Goal: Task Accomplishment & Management: Manage account settings

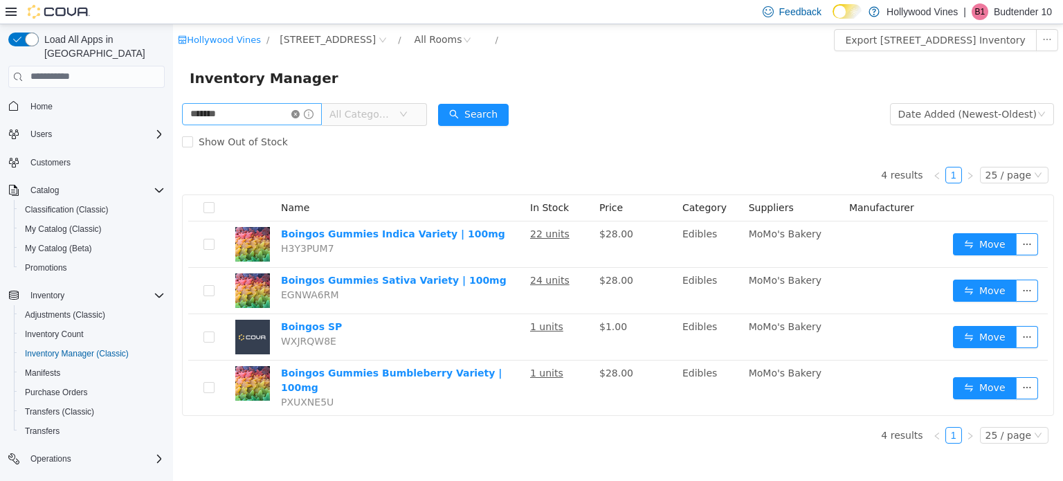
click at [300, 113] on icon "icon: close-circle" at bounding box center [295, 113] width 8 height 8
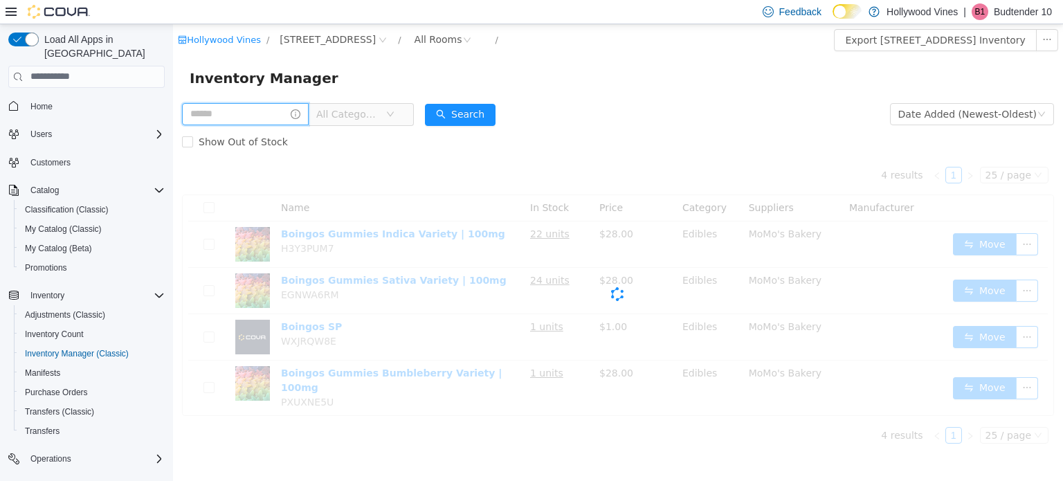
click at [243, 112] on input "text" at bounding box center [245, 113] width 127 height 22
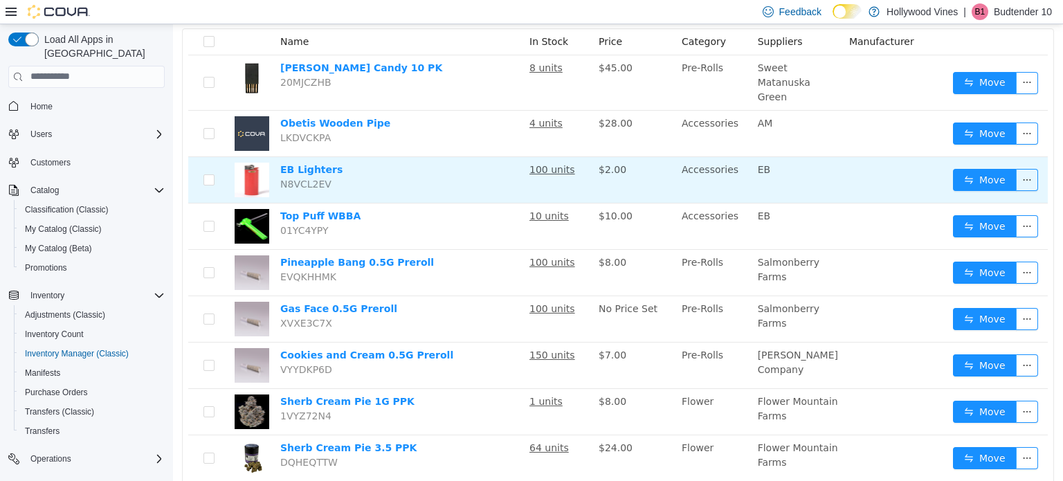
scroll to position [169, 0]
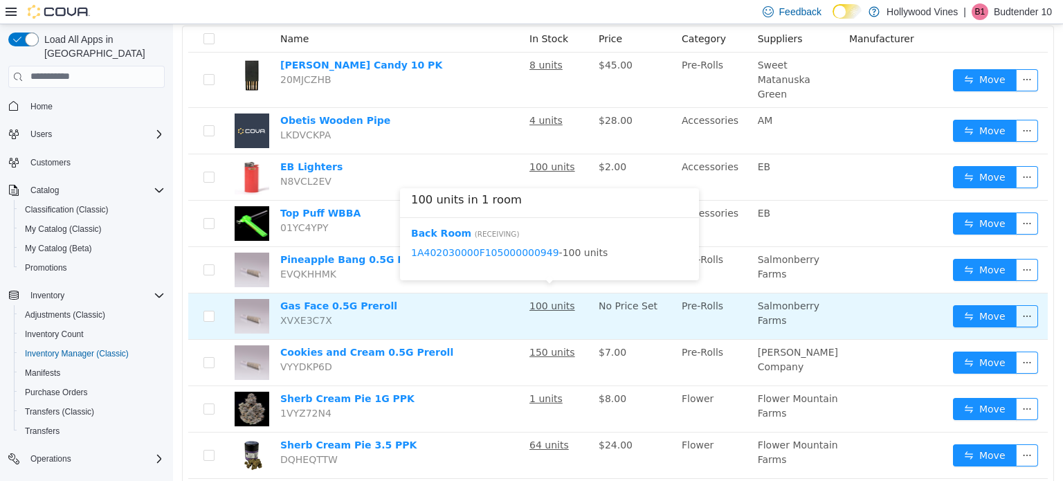
click at [546, 300] on u "100 units" at bounding box center [552, 305] width 46 height 11
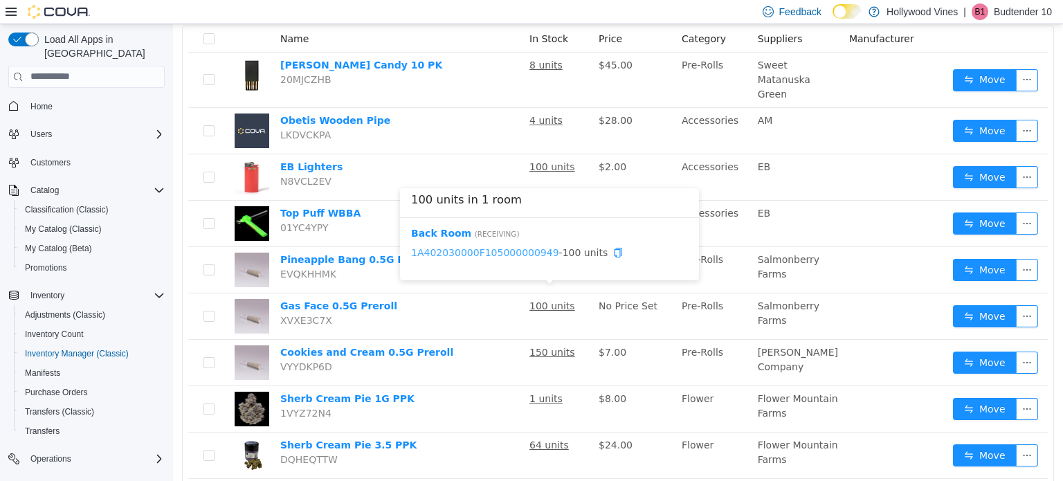
click at [481, 252] on link "1A402030000F105000000949" at bounding box center [485, 251] width 148 height 11
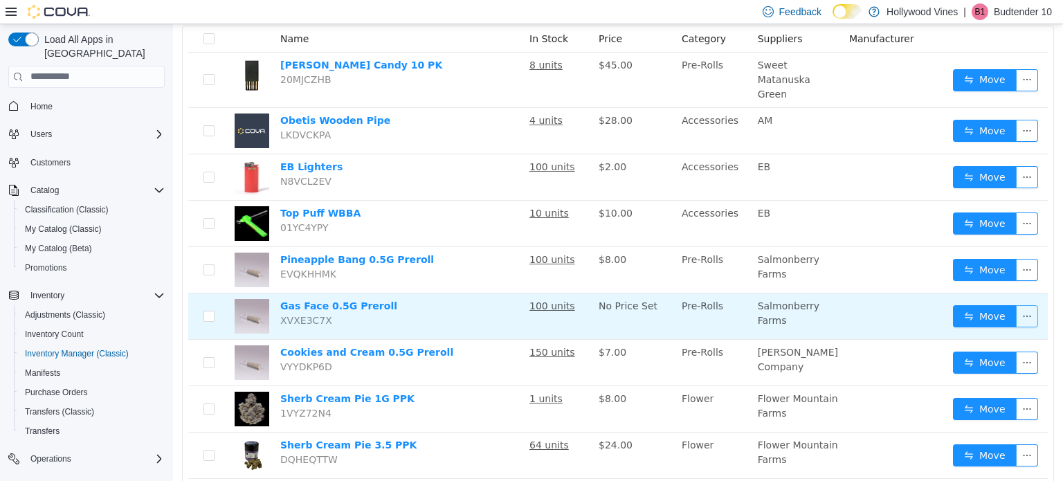
click at [1016, 304] on button "button" at bounding box center [1027, 315] width 22 height 22
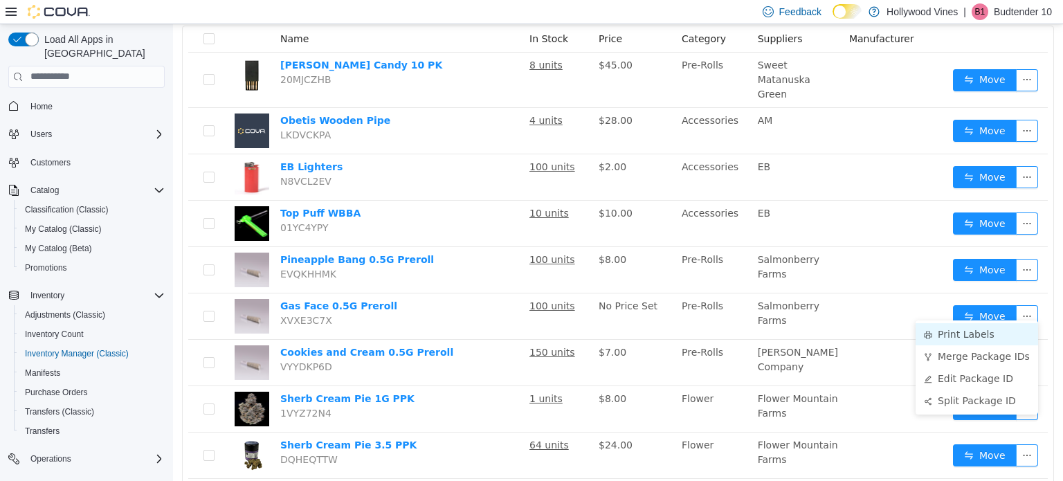
click at [933, 334] on li "Print Labels" at bounding box center [976, 333] width 122 height 22
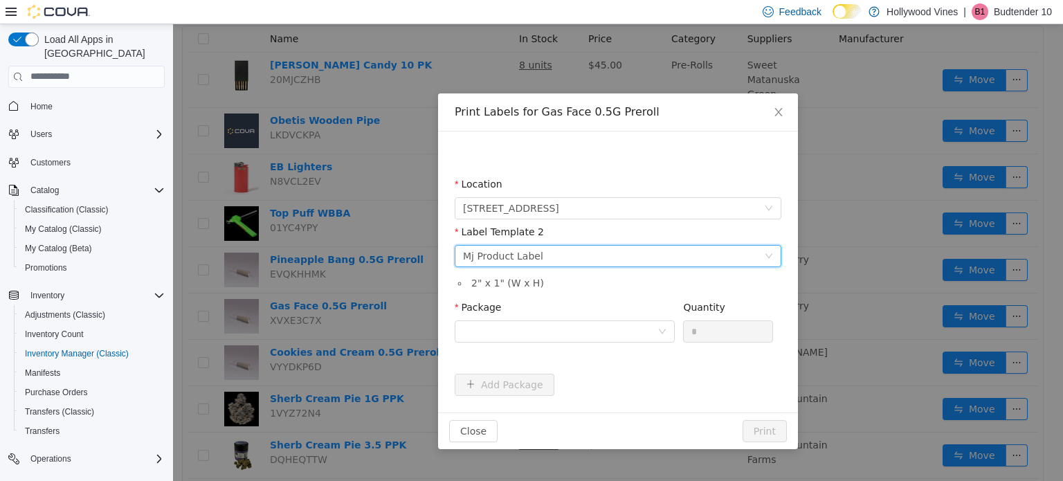
click at [646, 247] on div "Please select a label template Mj Product Label" at bounding box center [613, 255] width 301 height 21
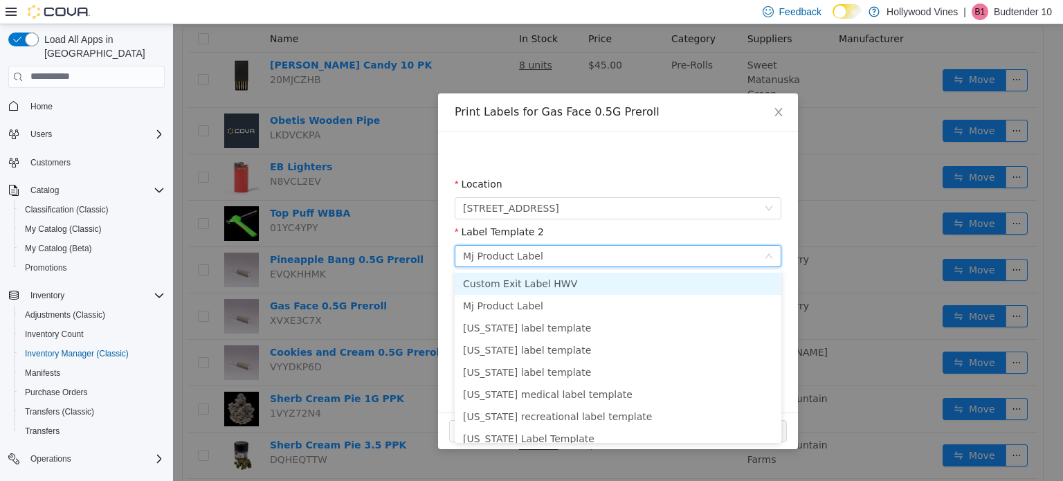
click at [544, 287] on li "Custom Exit Label HWV" at bounding box center [617, 283] width 327 height 22
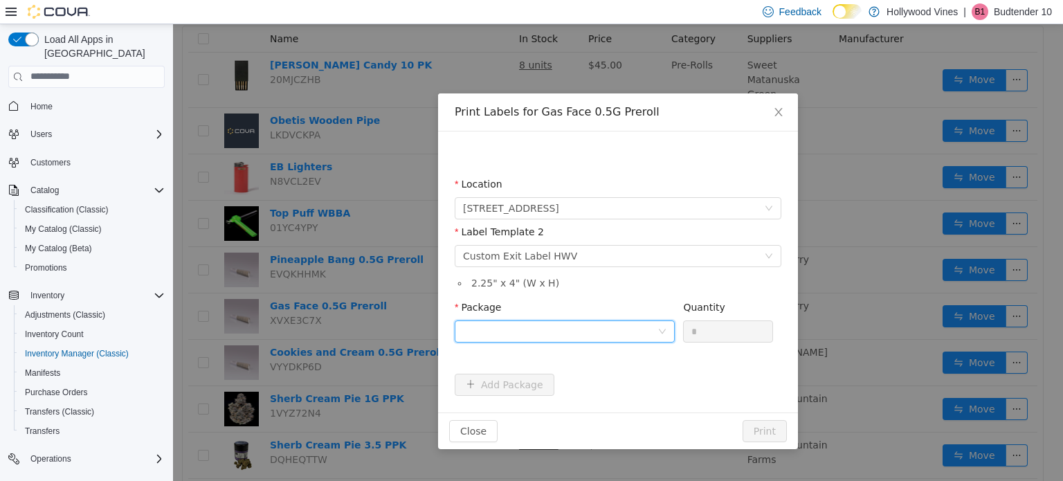
click at [544, 329] on div at bounding box center [560, 330] width 194 height 21
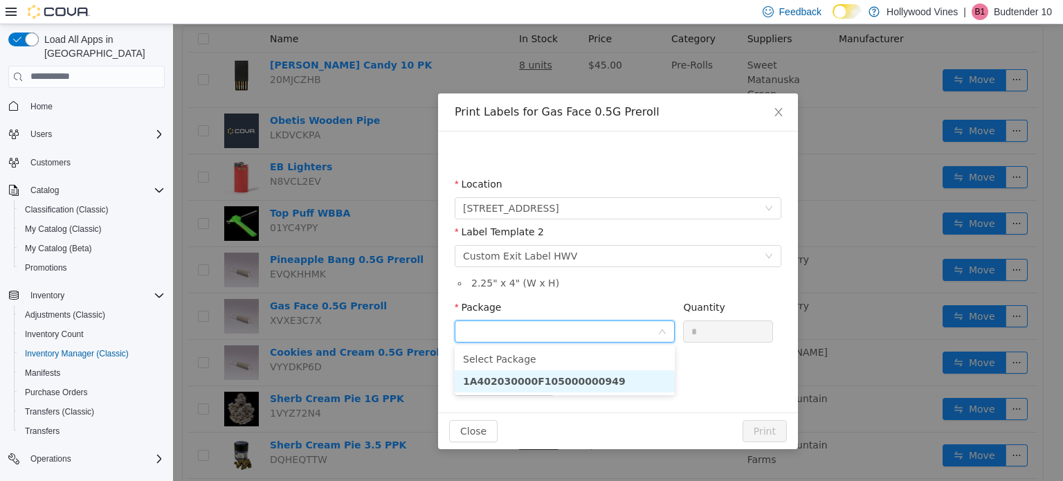
click at [553, 378] on strong "1A402030000F105000000949" at bounding box center [544, 380] width 163 height 11
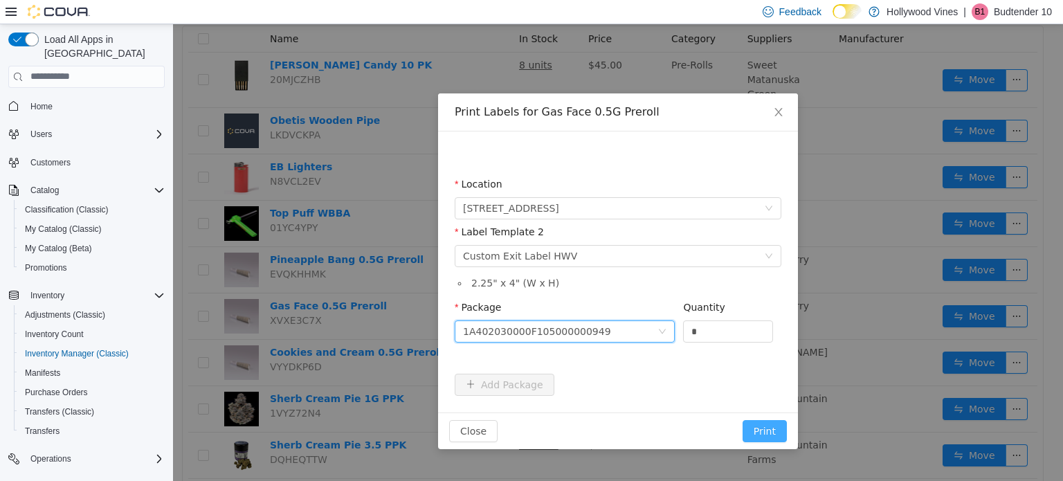
click at [763, 427] on button "Print" at bounding box center [764, 430] width 44 height 22
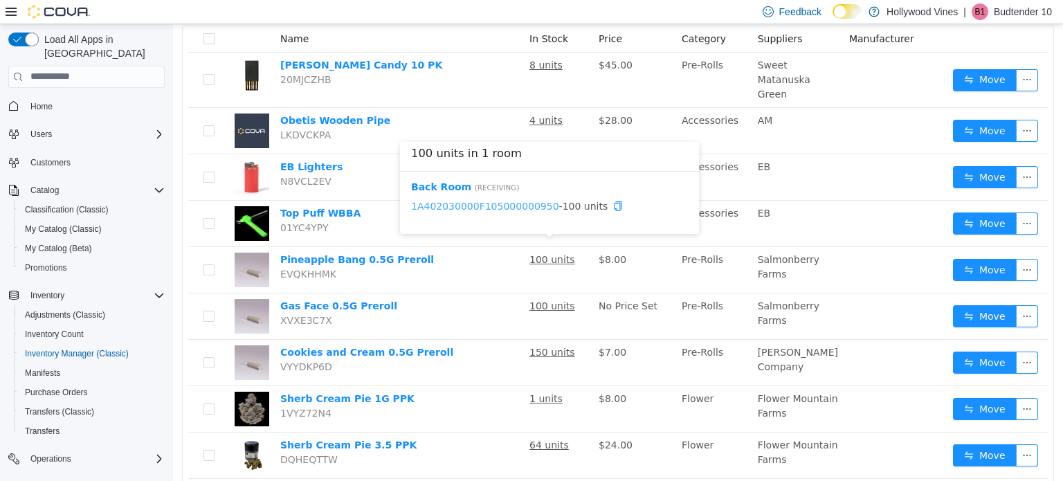
click at [502, 208] on link "1A402030000F105000000950" at bounding box center [485, 205] width 148 height 11
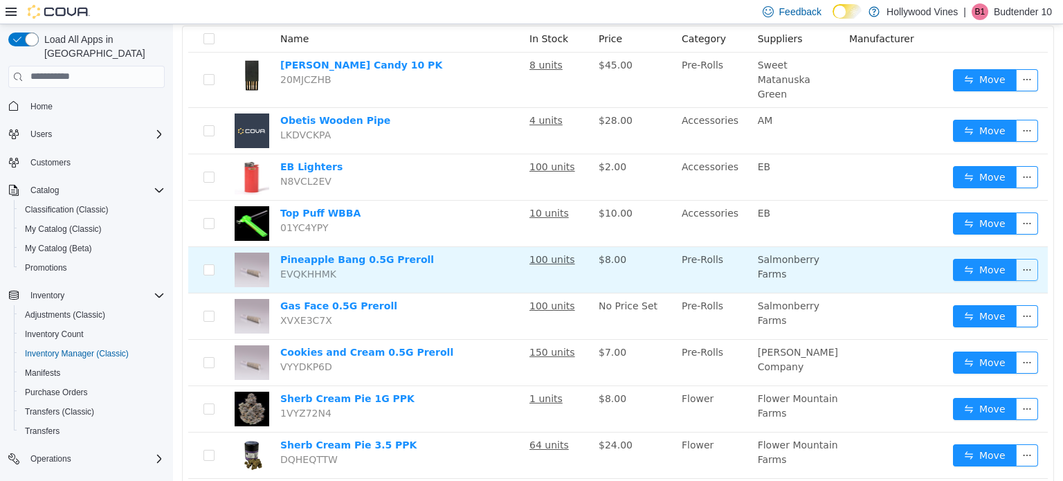
click at [1021, 259] on button "button" at bounding box center [1027, 269] width 22 height 22
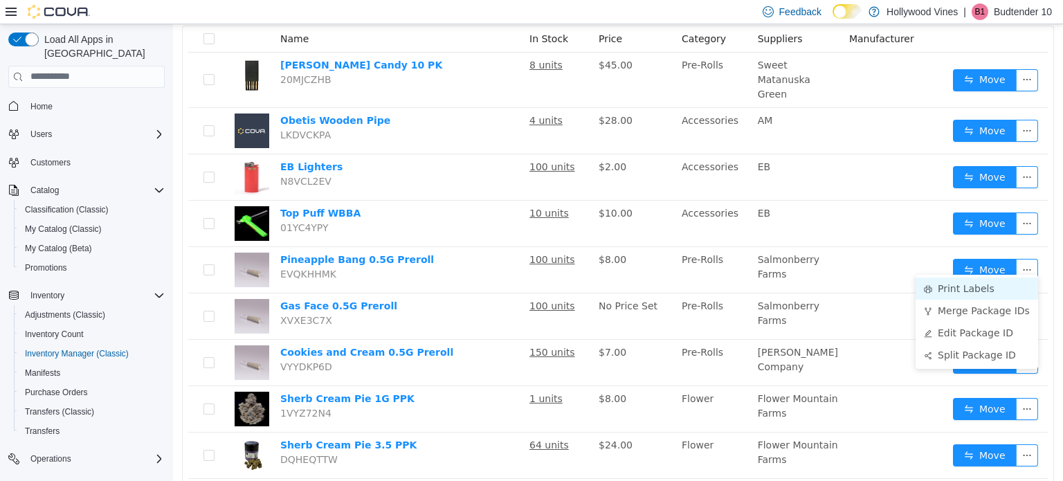
click at [946, 286] on li "Print Labels" at bounding box center [976, 288] width 122 height 22
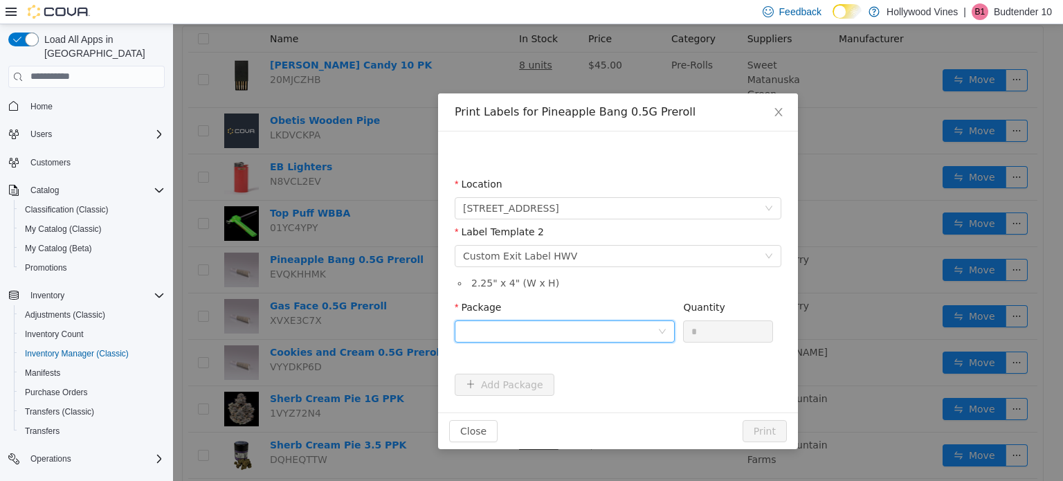
click at [522, 329] on div at bounding box center [560, 330] width 194 height 21
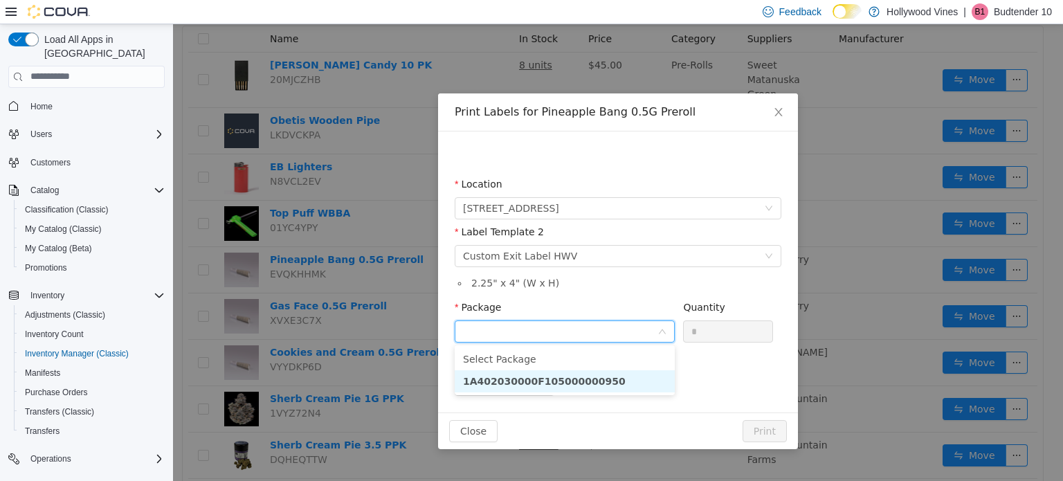
click at [525, 379] on strong "1A402030000F105000000950" at bounding box center [544, 380] width 163 height 11
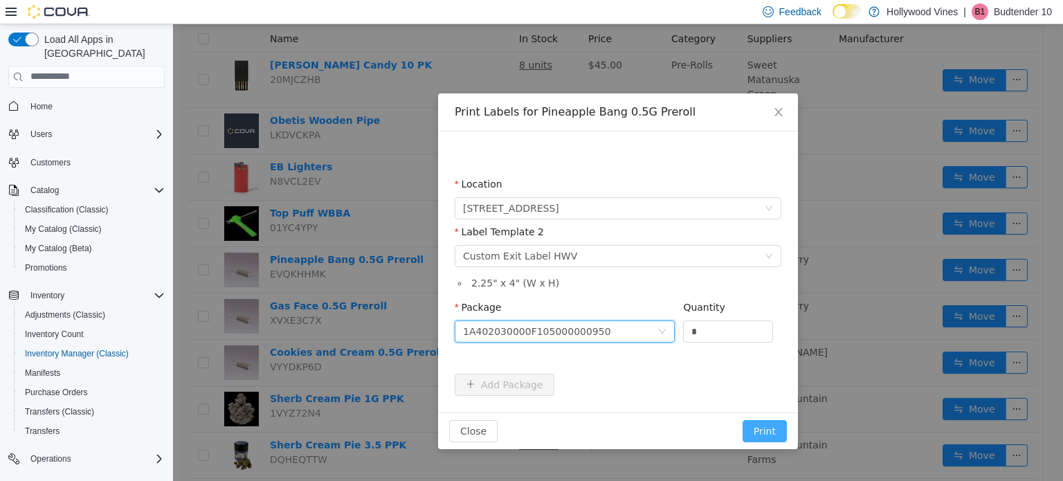
click at [758, 425] on button "Print" at bounding box center [764, 430] width 44 height 22
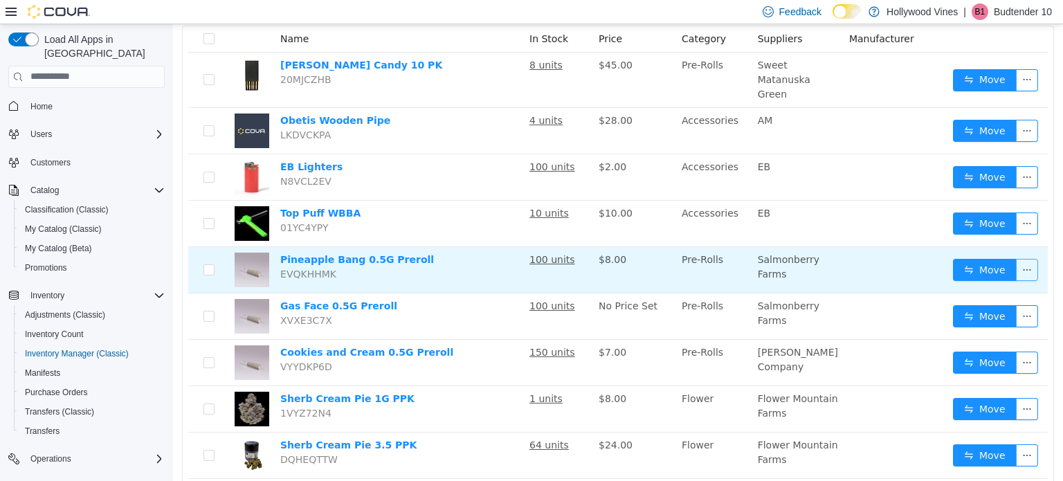
click at [1016, 261] on button "button" at bounding box center [1027, 269] width 22 height 22
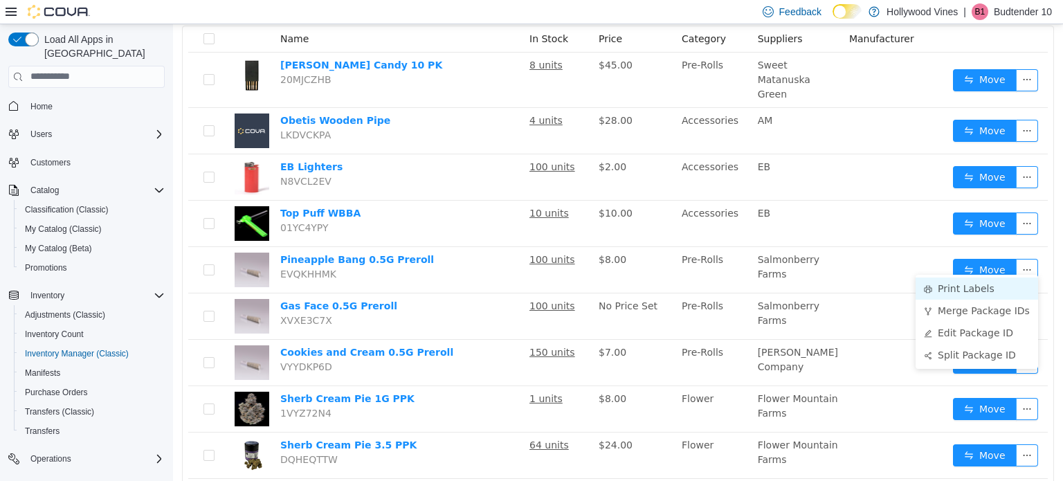
click at [974, 283] on li "Print Labels" at bounding box center [976, 288] width 122 height 22
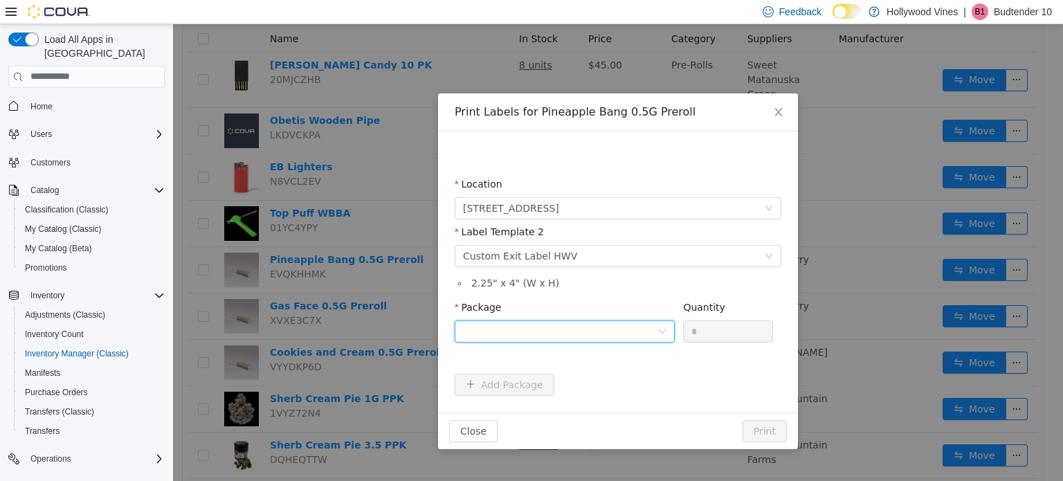
click at [614, 320] on div at bounding box center [560, 330] width 194 height 21
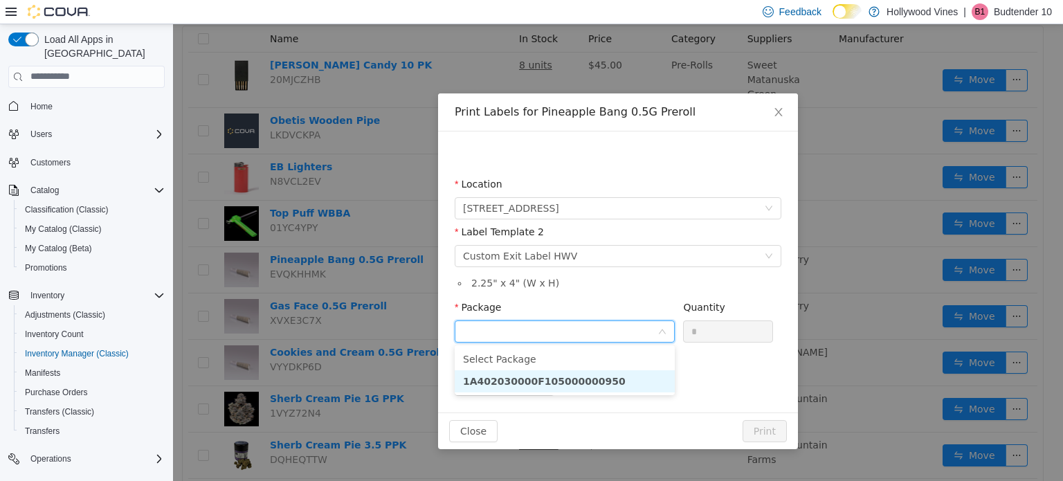
click at [599, 376] on li "1A402030000F105000000950" at bounding box center [564, 380] width 220 height 22
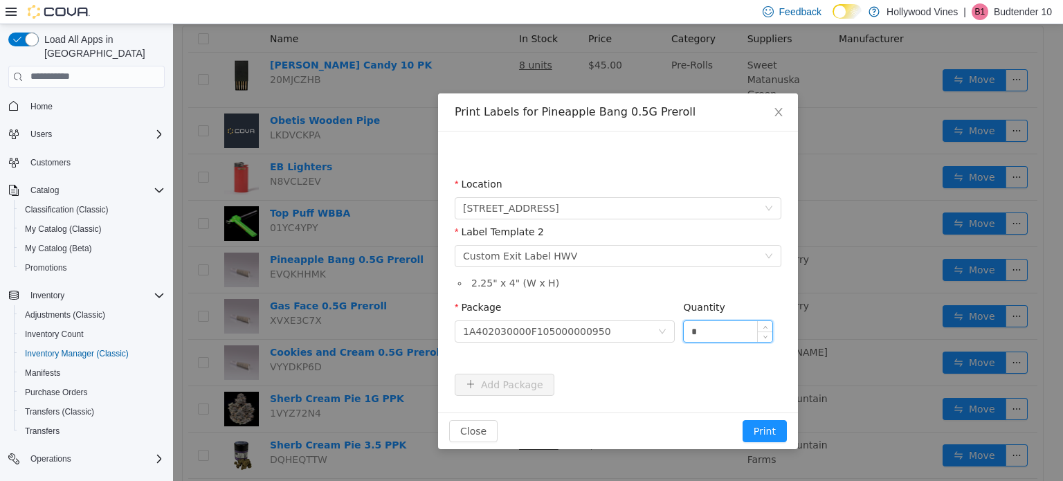
click at [708, 337] on input "*" at bounding box center [727, 330] width 89 height 21
type input "**"
click at [742, 419] on button "Print" at bounding box center [764, 430] width 44 height 22
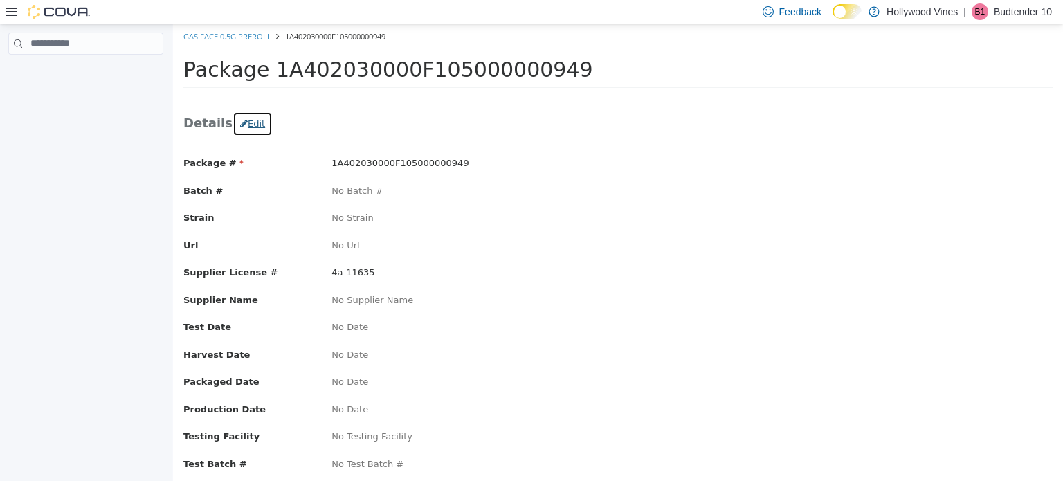
click at [249, 122] on button "Edit" at bounding box center [252, 123] width 40 height 25
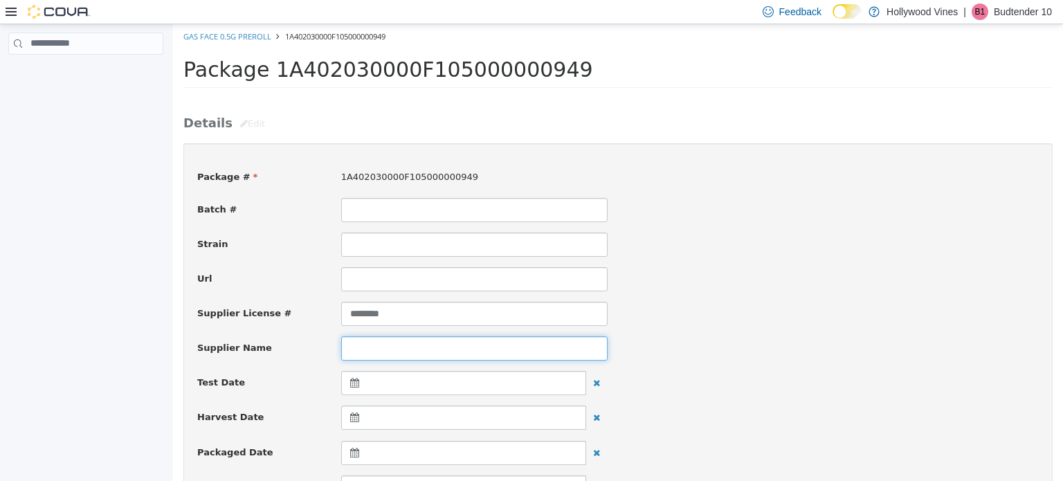
click at [426, 348] on input at bounding box center [474, 348] width 266 height 24
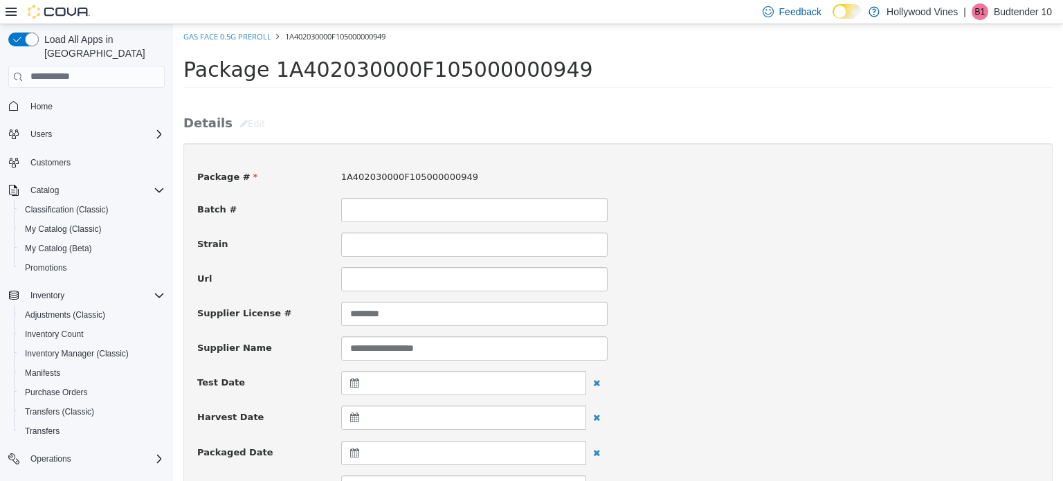
click at [634, 370] on div "Test Date" at bounding box center [618, 382] width 862 height 25
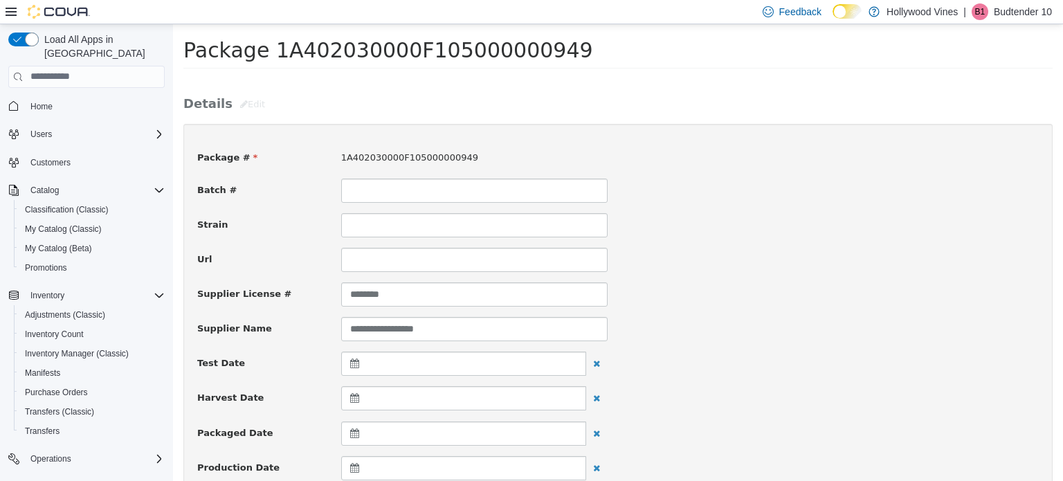
scroll to position [19, 0]
click at [387, 323] on input "**********" at bounding box center [474, 328] width 266 height 24
type input "**********"
click at [697, 332] on div "**********" at bounding box center [618, 328] width 862 height 24
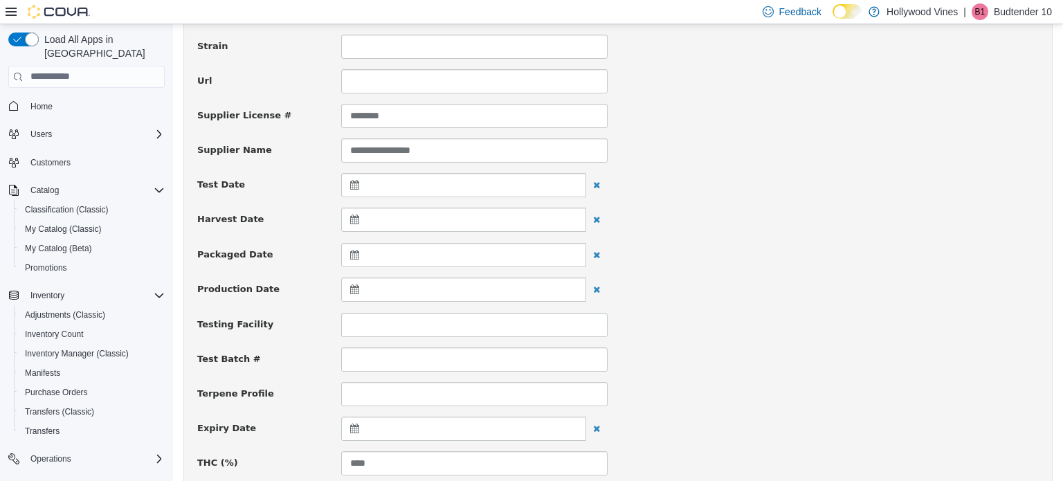
scroll to position [193, 0]
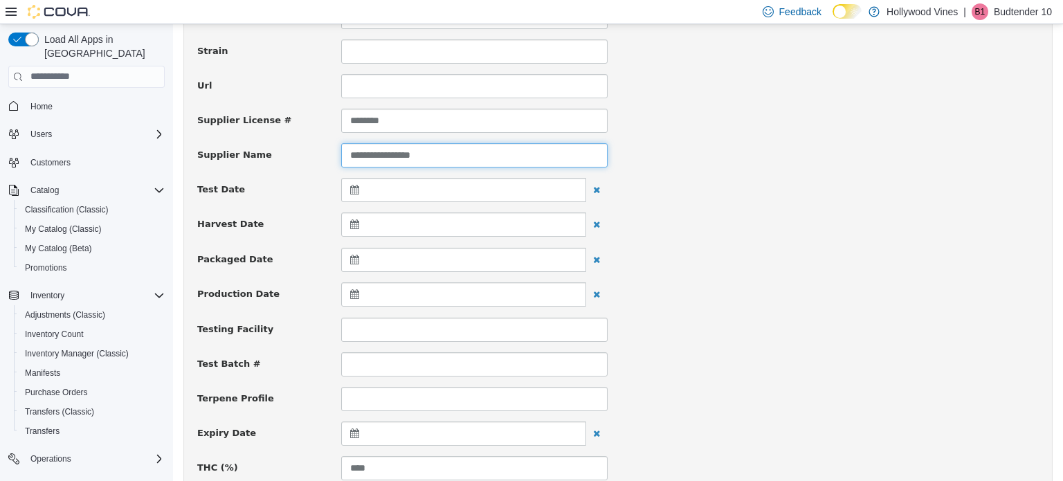
drag, startPoint x: 458, startPoint y: 158, endPoint x: 301, endPoint y: 160, distance: 157.1
click at [301, 160] on div "**********" at bounding box center [618, 155] width 862 height 24
click at [664, 196] on div "Test Date" at bounding box center [618, 189] width 862 height 25
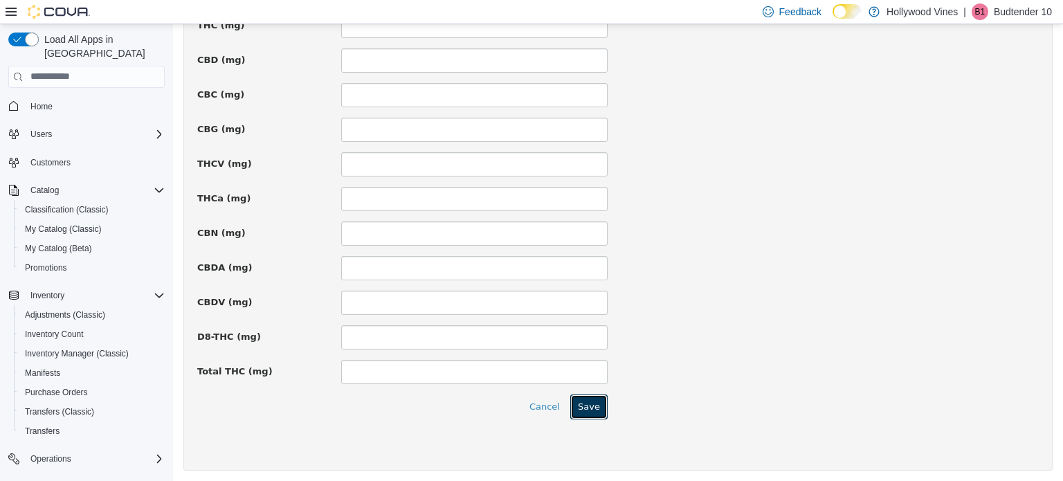
click at [598, 403] on button "Save" at bounding box center [588, 406] width 37 height 25
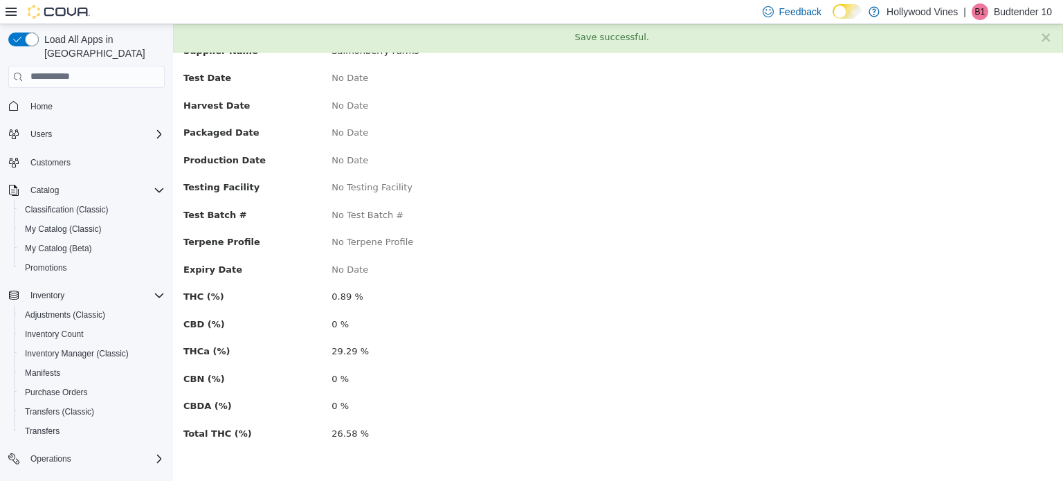
scroll to position [0, 0]
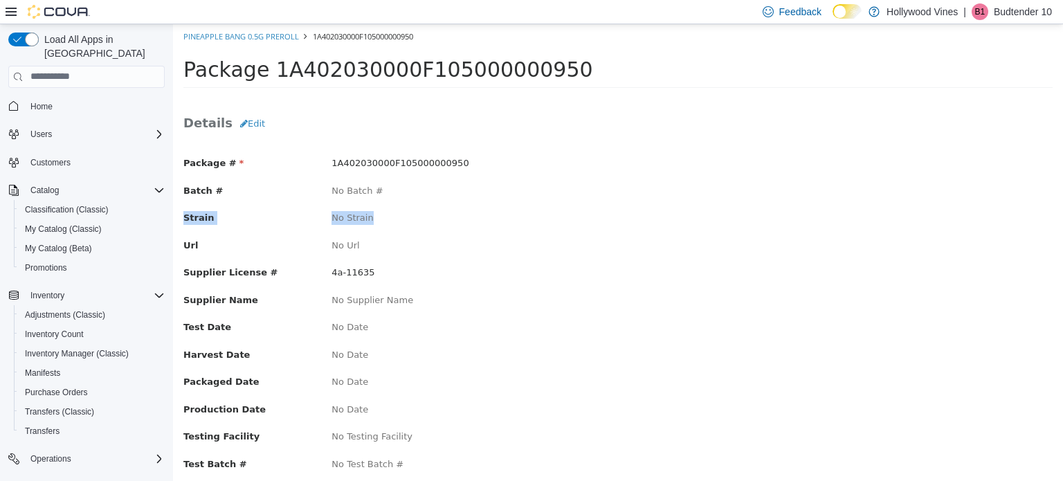
click at [383, 163] on div "Package # 1A402030000F105000000950 Batch # No Batch # Strain No Strain Url No U…" at bounding box center [617, 429] width 869 height 573
click at [343, 109] on div "Details Edit Package # 1A402030000F105000000950 Batch # No Batch # Strain No St…" at bounding box center [618, 412] width 890 height 633
click at [248, 127] on button "Edit" at bounding box center [252, 123] width 40 height 25
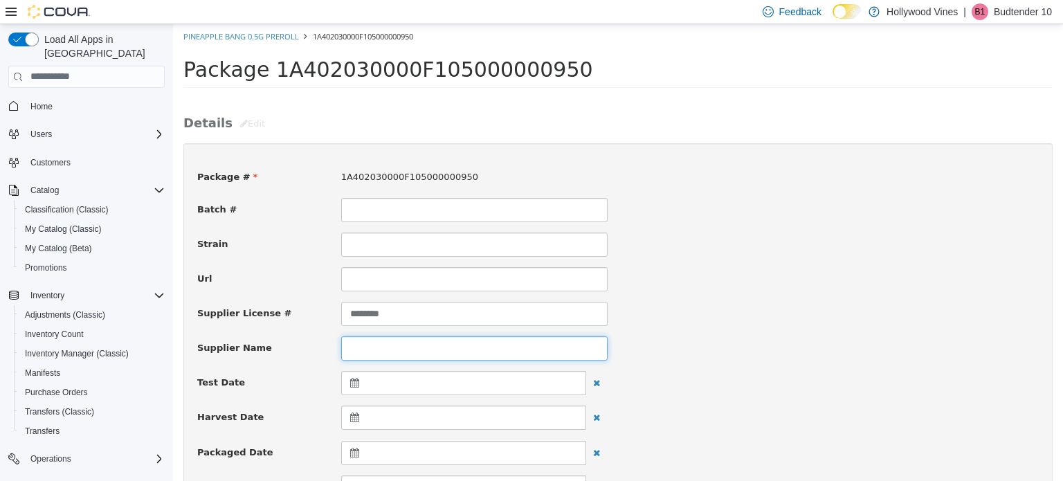
click at [382, 348] on input at bounding box center [474, 348] width 266 height 24
paste input "**********"
type input "**********"
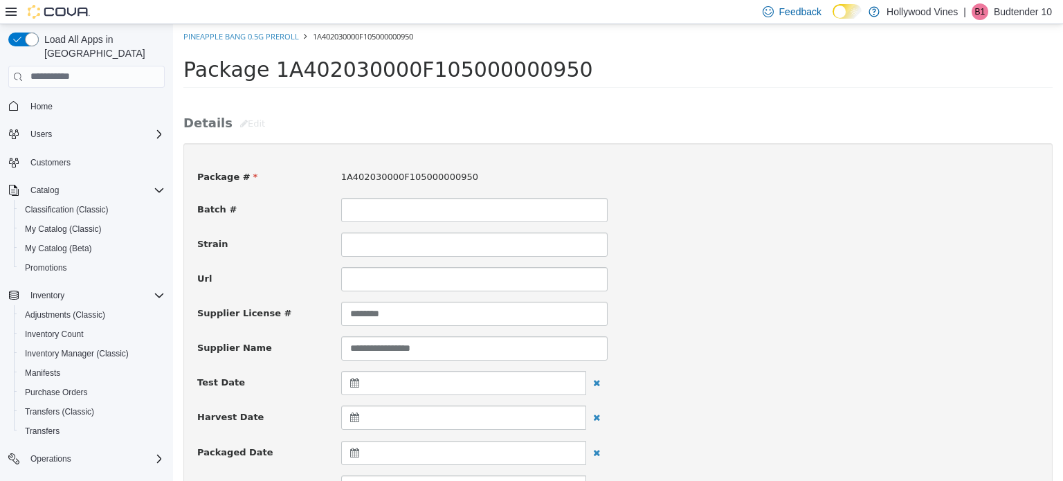
click at [753, 313] on div "Supplier License # ********" at bounding box center [618, 313] width 862 height 24
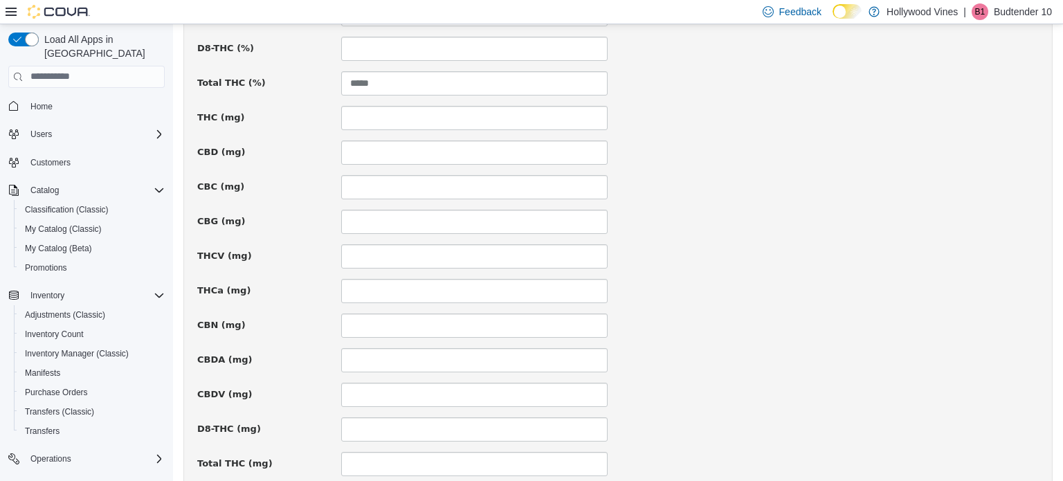
scroll to position [1016, 0]
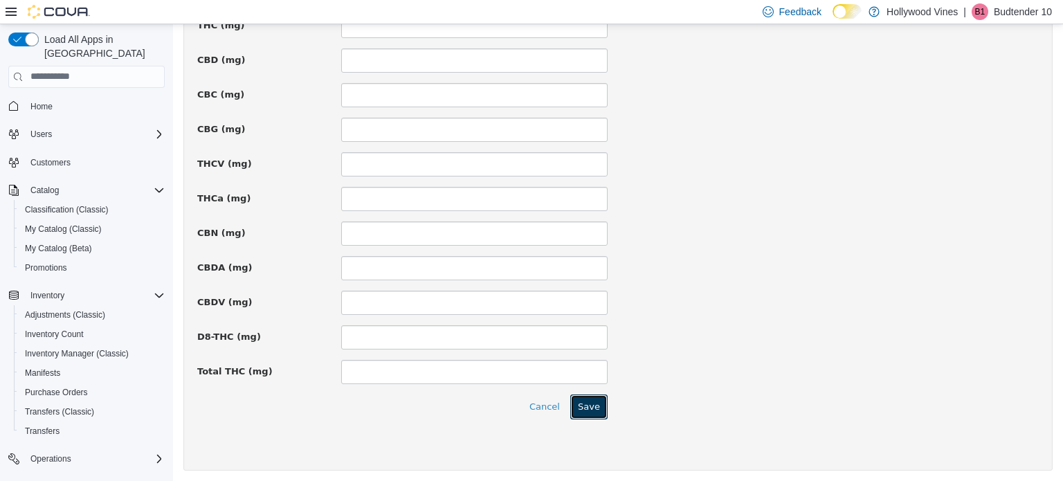
click at [581, 403] on button "Save" at bounding box center [588, 406] width 37 height 25
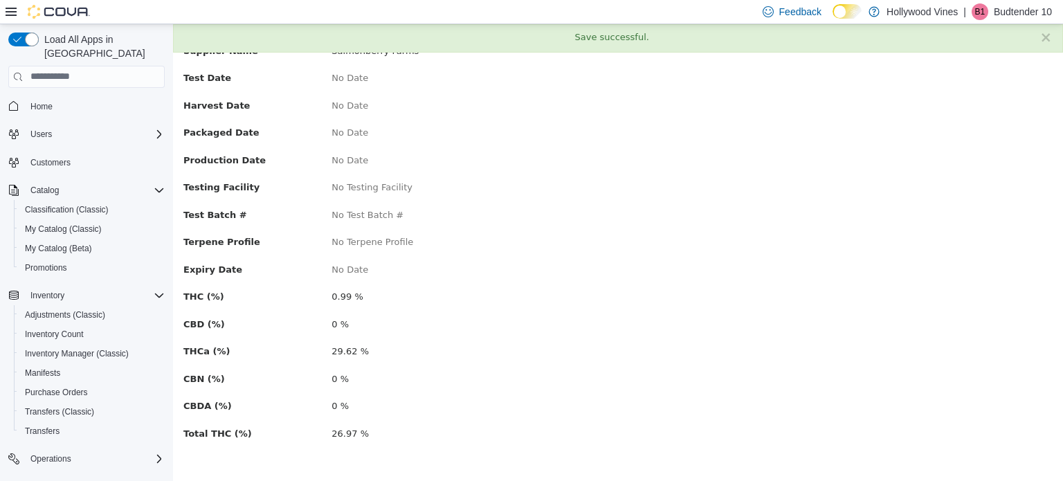
scroll to position [0, 0]
